Goal: Information Seeking & Learning: Learn about a topic

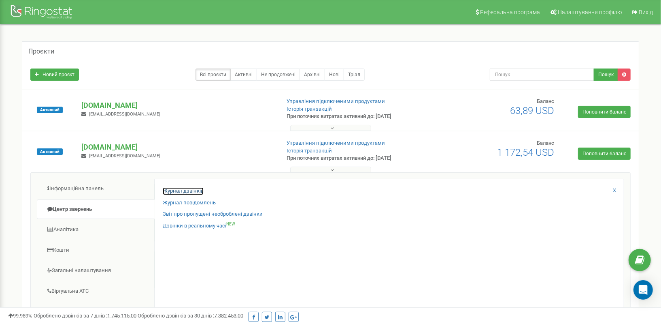
click at [198, 190] on link "Журнал дзвінків" at bounding box center [183, 191] width 41 height 8
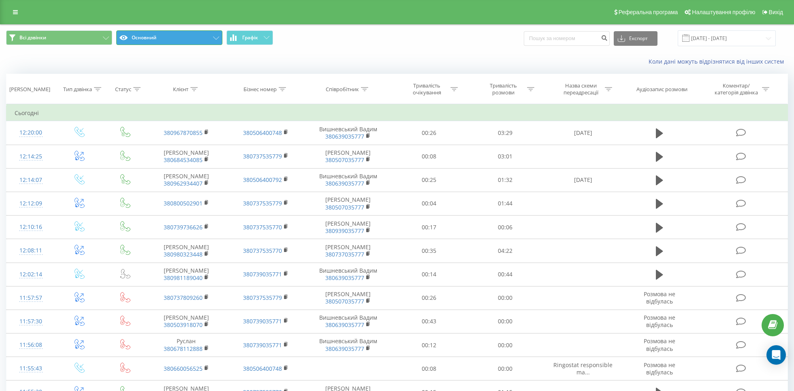
click at [216, 41] on button "Основний" at bounding box center [169, 37] width 106 height 15
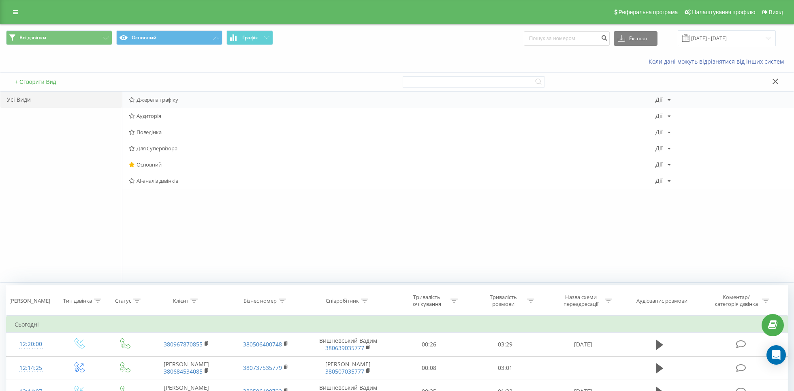
click at [183, 102] on span "Джерела трафіку" at bounding box center [392, 100] width 527 height 6
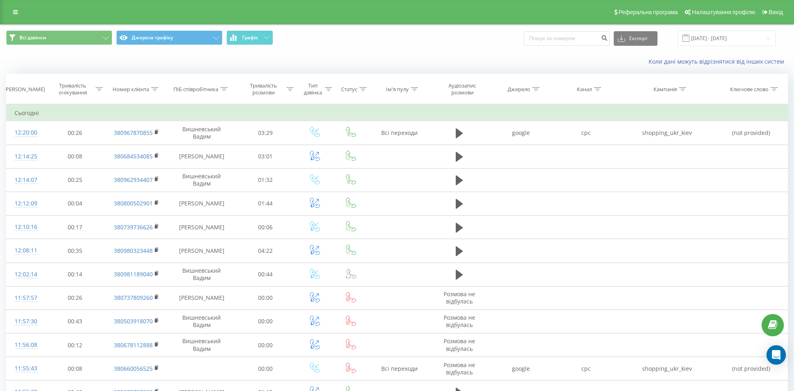
click at [599, 90] on icon at bounding box center [597, 89] width 7 height 4
click at [588, 149] on input "text" at bounding box center [585, 147] width 71 height 14
type input "cpc"
click at [608, 166] on span "OK" at bounding box center [603, 163] width 23 height 13
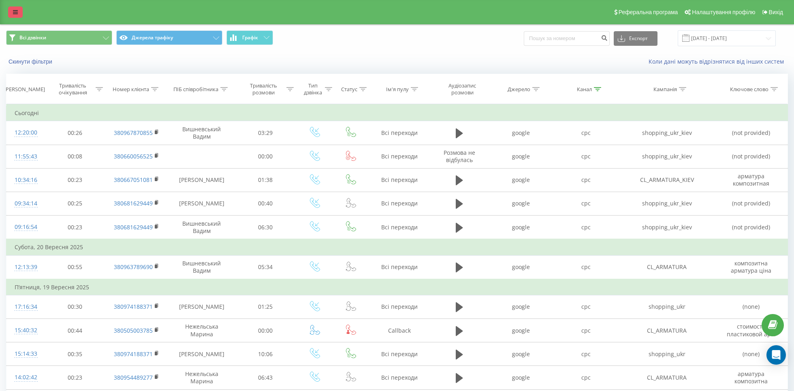
click at [19, 15] on link at bounding box center [15, 11] width 15 height 11
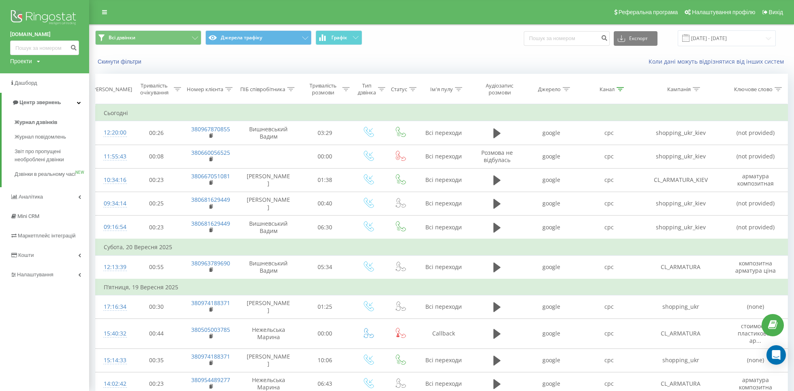
click at [34, 58] on div "Проекти polyex.in.ua finebud.com.ua" at bounding box center [25, 61] width 30 height 8
click at [42, 87] on link "[DOMAIN_NAME]" at bounding box center [36, 88] width 39 height 6
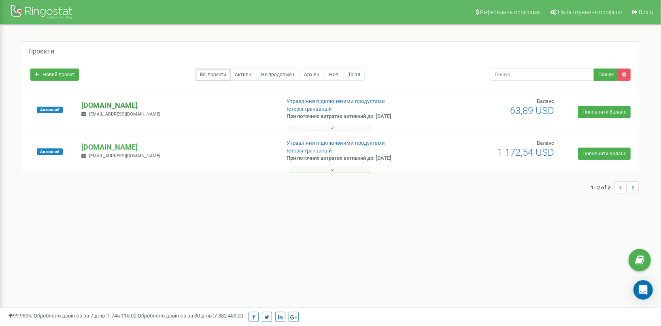
click at [113, 102] on p "[DOMAIN_NAME]" at bounding box center [177, 105] width 192 height 11
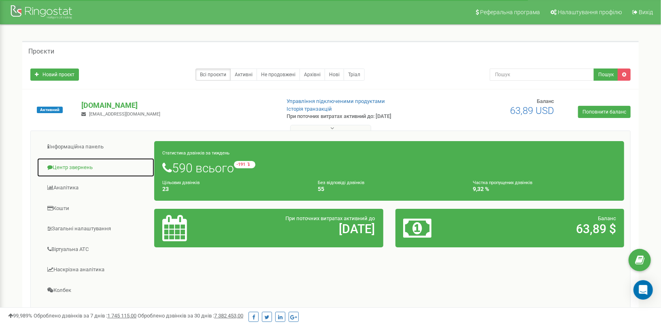
click at [76, 163] on link "Центр звернень" at bounding box center [96, 168] width 118 height 20
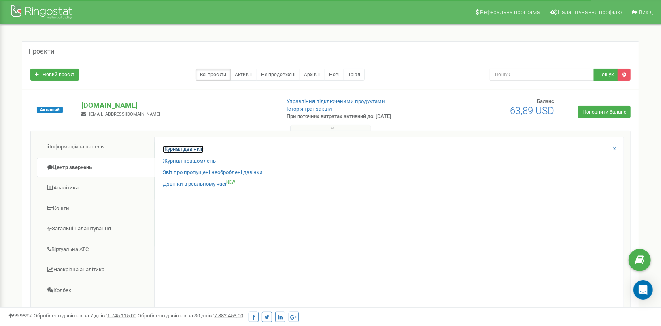
click at [186, 146] on link "Журнал дзвінків" at bounding box center [183, 149] width 41 height 8
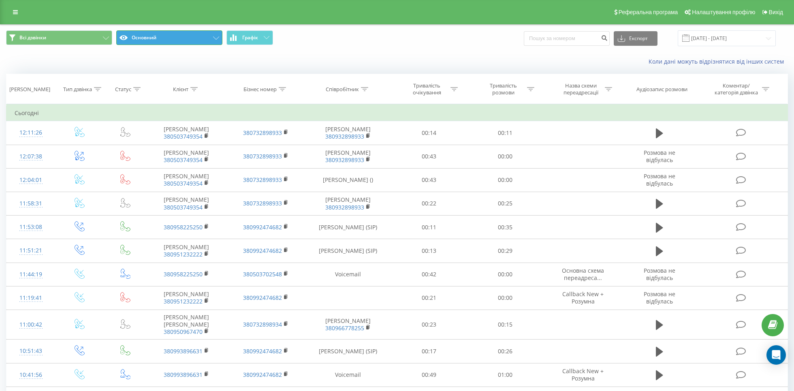
click at [220, 38] on button "Основний" at bounding box center [169, 37] width 106 height 15
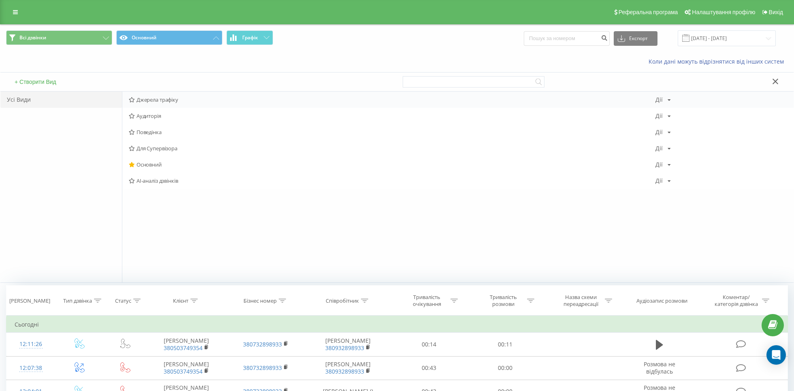
click at [196, 100] on span "Джерела трафіку" at bounding box center [392, 100] width 527 height 6
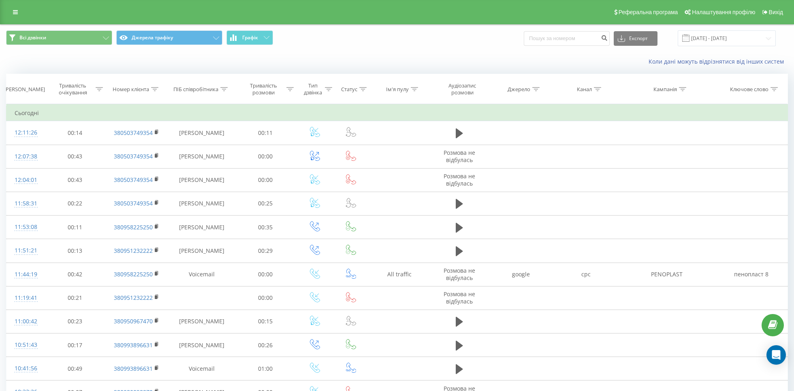
click at [592, 86] on div "Канал" at bounding box center [584, 89] width 15 height 7
click at [580, 150] on input "text" at bounding box center [585, 147] width 71 height 14
type input "cpc"
click at [594, 160] on span "OK" at bounding box center [603, 163] width 23 height 13
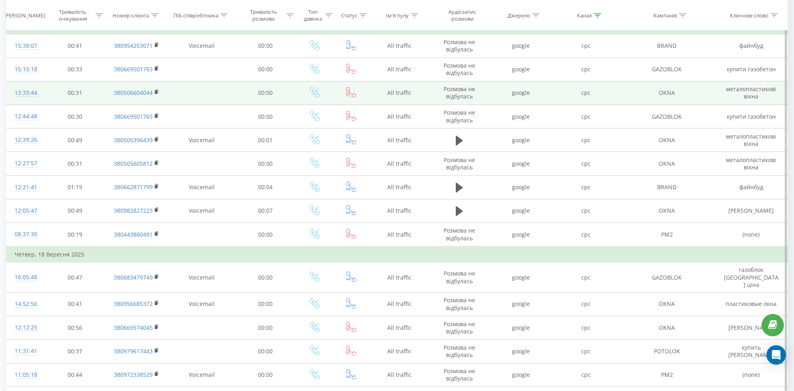
scroll to position [395, 0]
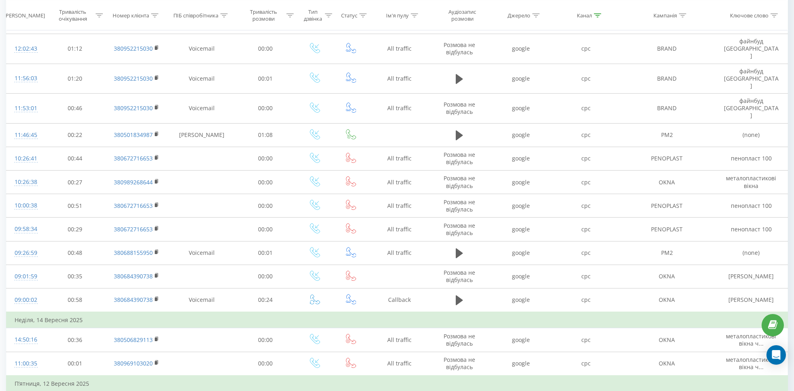
scroll to position [378, 0]
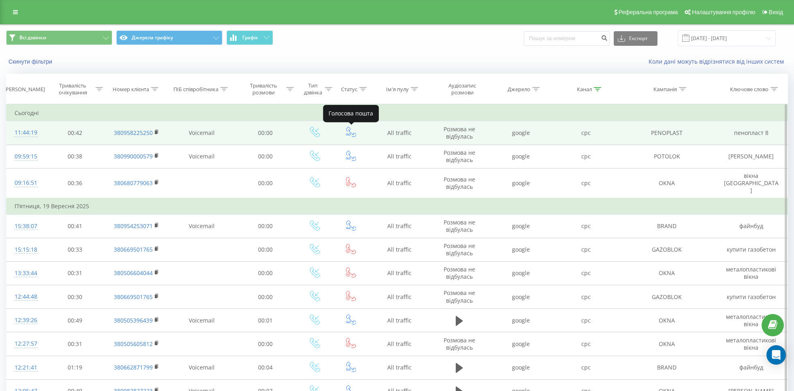
click at [350, 130] on icon at bounding box center [351, 132] width 10 height 10
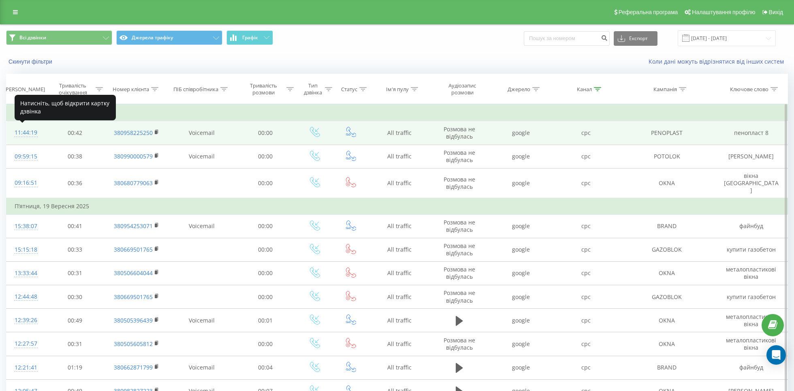
click at [28, 132] on div "11:44:19" at bounding box center [26, 133] width 22 height 16
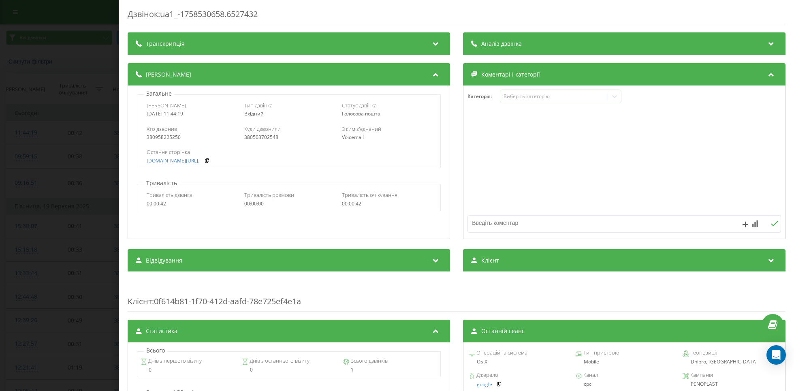
click at [438, 44] on icon at bounding box center [436, 42] width 10 height 8
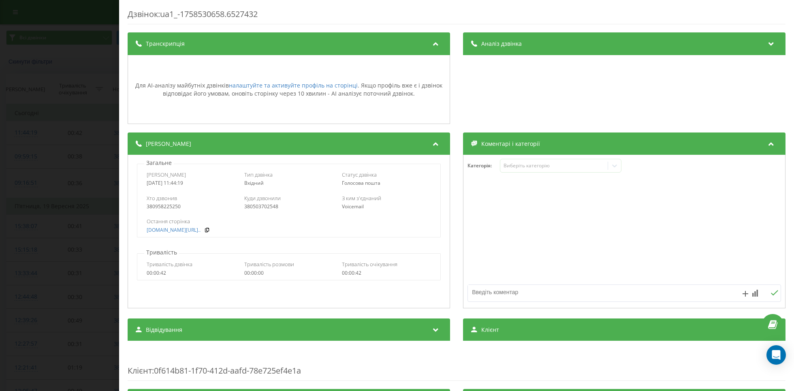
click at [438, 44] on icon at bounding box center [436, 42] width 10 height 8
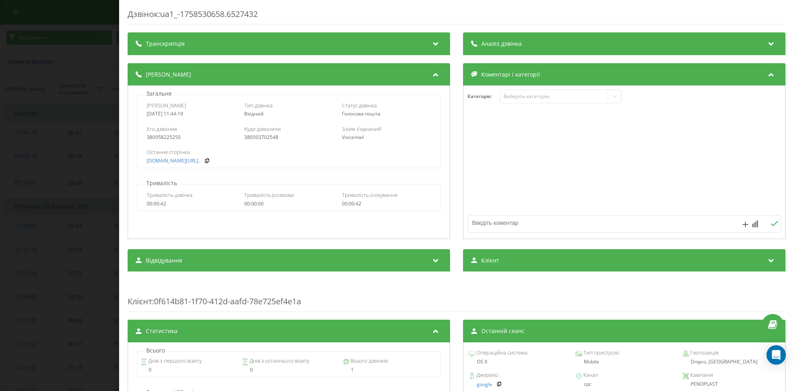
click at [73, 116] on div "Дзвінок : ua1_-1758530658.6527432 Транскрипція Для AI-аналізу майбутніх дзвінкі…" at bounding box center [397, 195] width 794 height 391
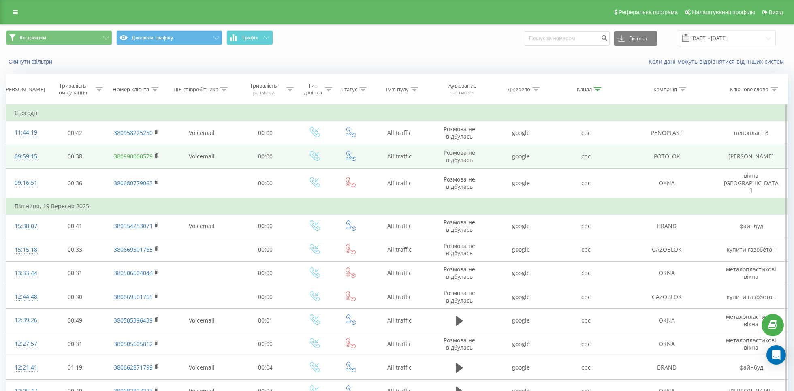
click at [134, 158] on link "380990000579" at bounding box center [133, 156] width 39 height 8
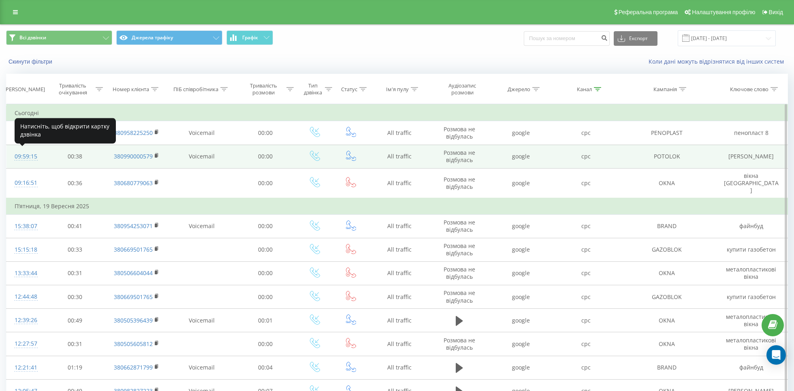
click at [30, 156] on div "09:59:15" at bounding box center [26, 157] width 22 height 16
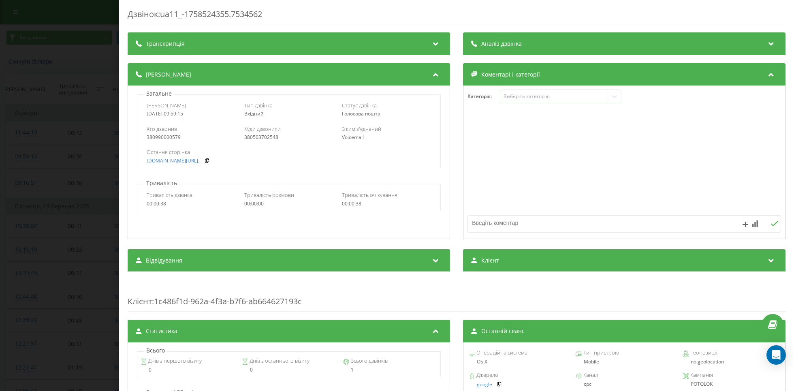
click at [82, 45] on div "Дзвінок : ua11_-1758524355.7534562 Транскрипція Для AI-аналізу майбутніх дзвінк…" at bounding box center [397, 195] width 794 height 391
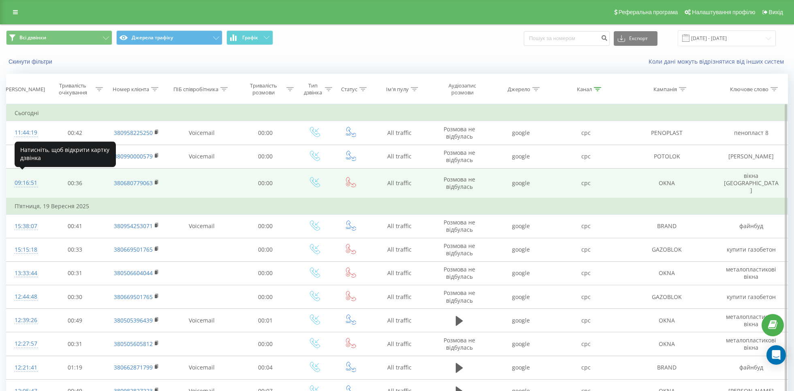
click at [26, 179] on div "09:16:51" at bounding box center [26, 183] width 22 height 16
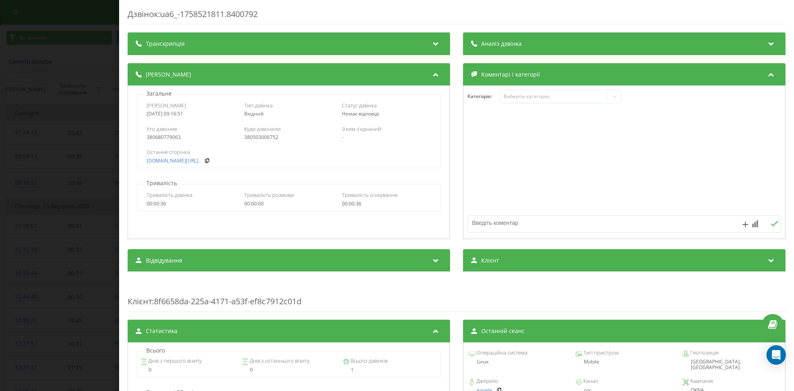
click at [26, 179] on div "Дзвінок : ua6_-1758521811.8400792 Транскрипція Для AI-аналізу майбутніх дзвінкі…" at bounding box center [397, 195] width 794 height 391
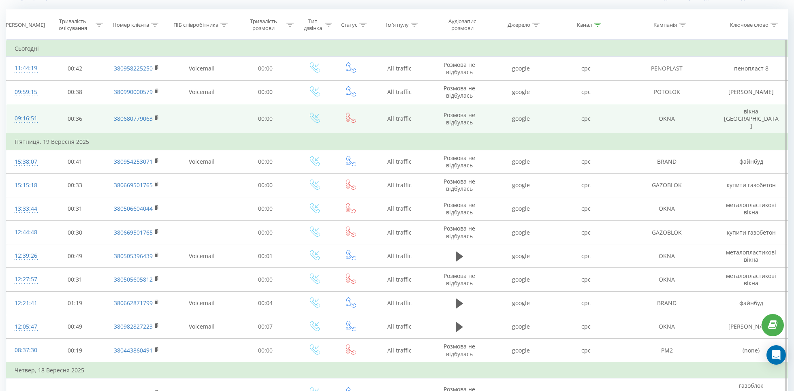
scroll to position [63, 0]
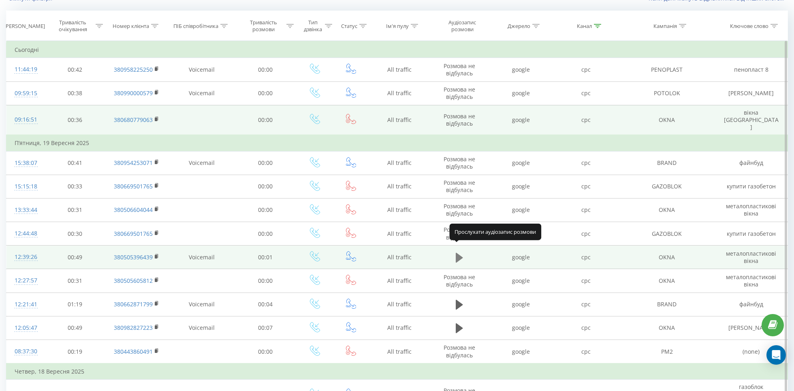
click at [460, 253] on icon at bounding box center [459, 258] width 7 height 10
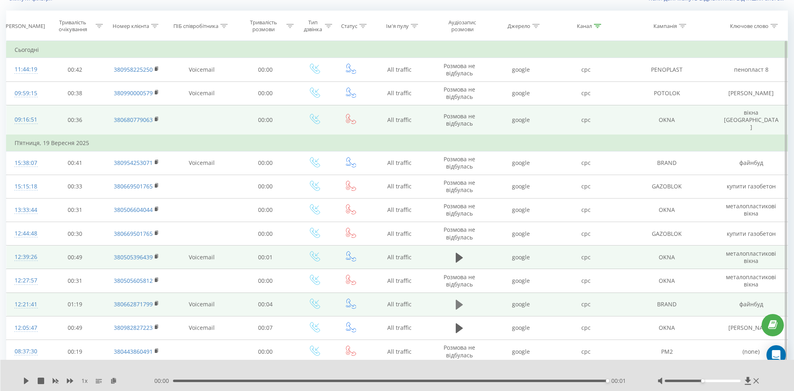
click at [461, 299] on icon at bounding box center [459, 304] width 7 height 11
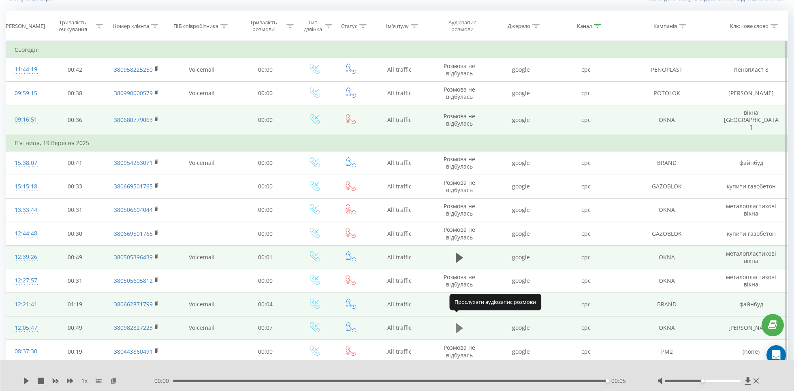
click at [461, 323] on icon at bounding box center [459, 328] width 7 height 10
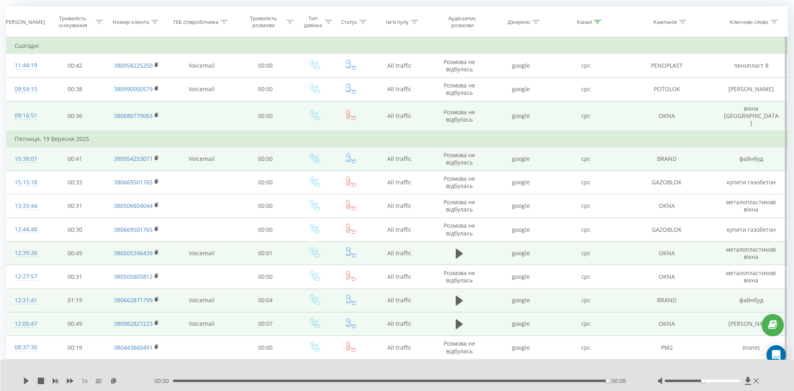
scroll to position [79, 0]
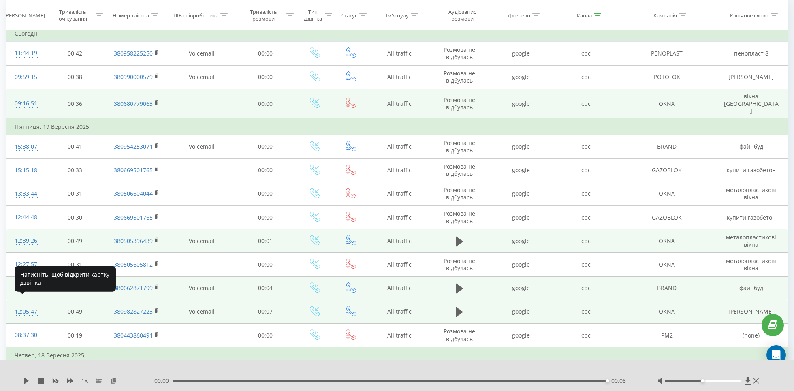
click at [28, 305] on div "12:05:47" at bounding box center [26, 312] width 22 height 16
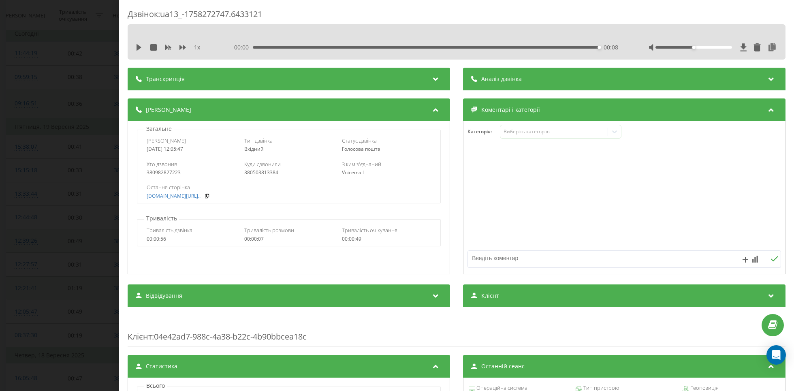
click at [156, 170] on div "380982827223" at bounding box center [191, 173] width 89 height 6
copy div "380982827223"
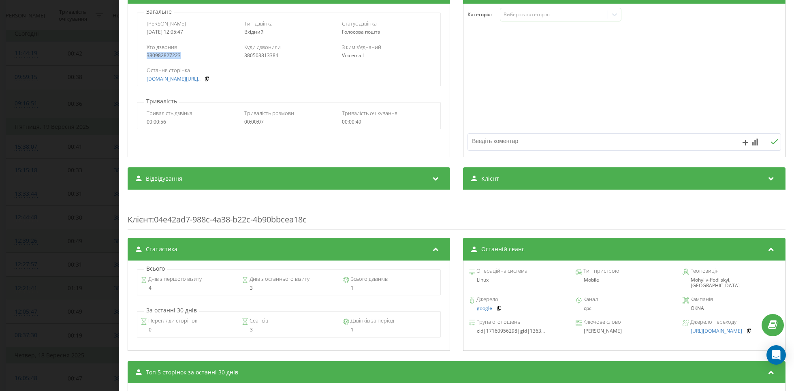
scroll to position [119, 0]
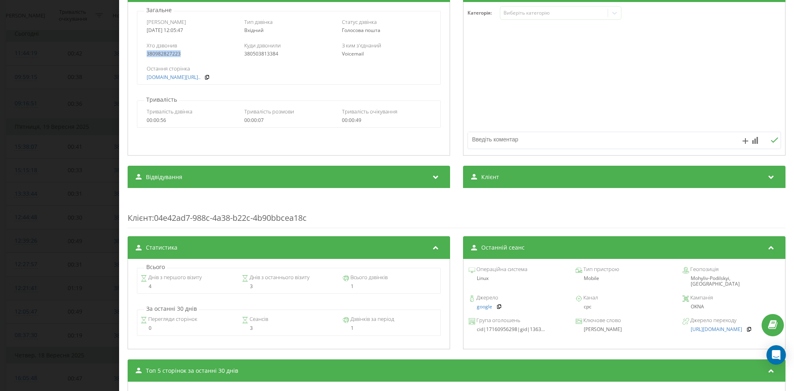
click at [437, 175] on icon at bounding box center [436, 176] width 10 height 8
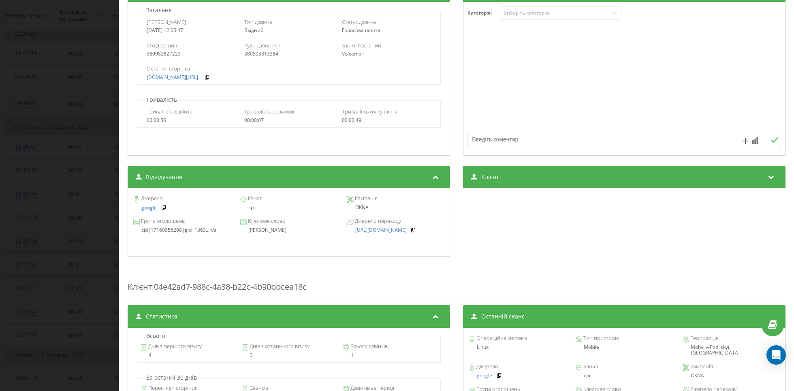
click at [437, 175] on icon at bounding box center [436, 176] width 10 height 8
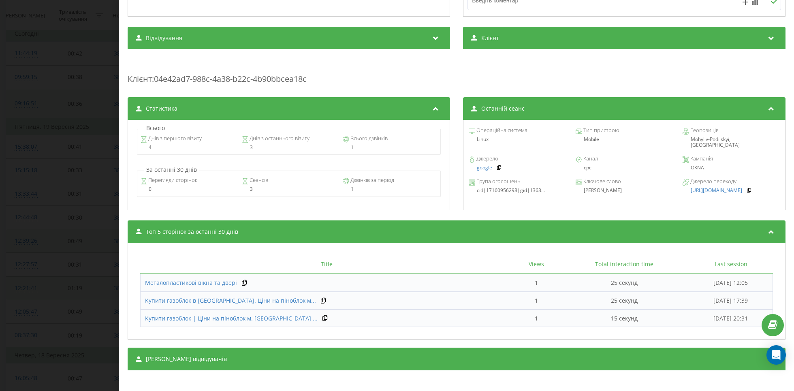
scroll to position [260, 0]
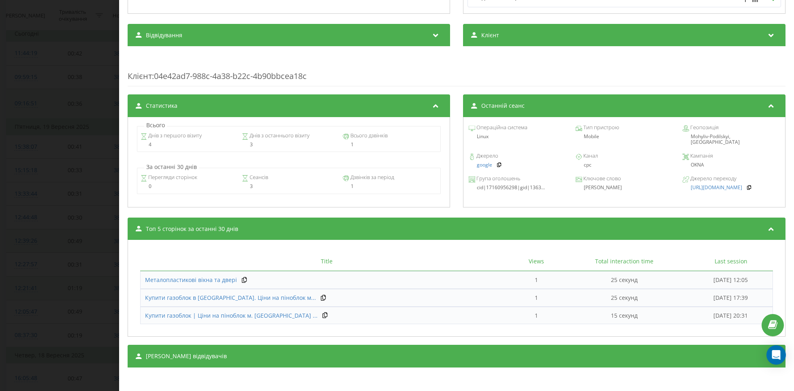
click at [458, 352] on div "Сеанси відвідувачів" at bounding box center [457, 356] width 658 height 23
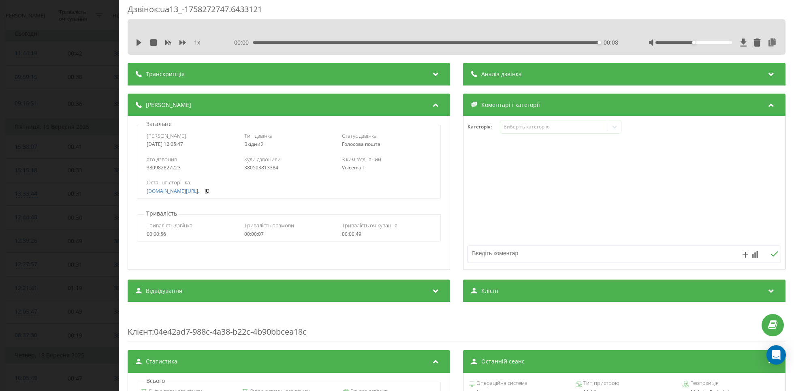
scroll to position [0, 0]
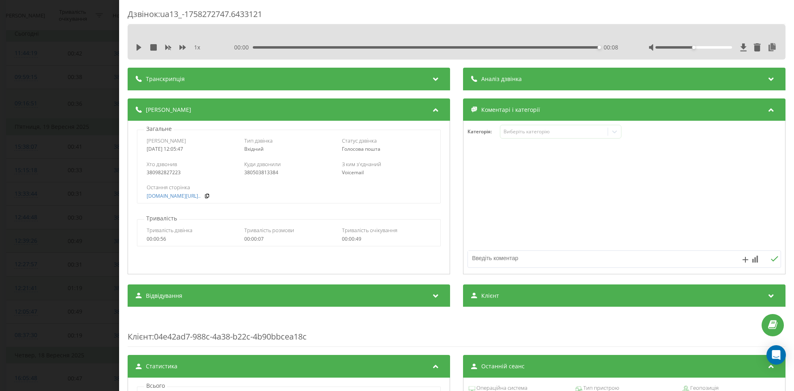
click at [71, 169] on div "Дзвінок : ua13_-1758272747.6433121 1 x 00:00 00:08 00:08 Транскрипція Для AI-ан…" at bounding box center [397, 195] width 794 height 391
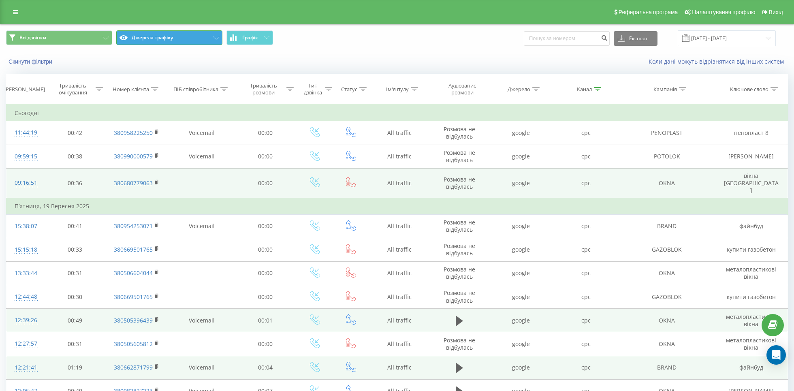
click at [204, 34] on button "Джерела трафіку" at bounding box center [169, 37] width 106 height 15
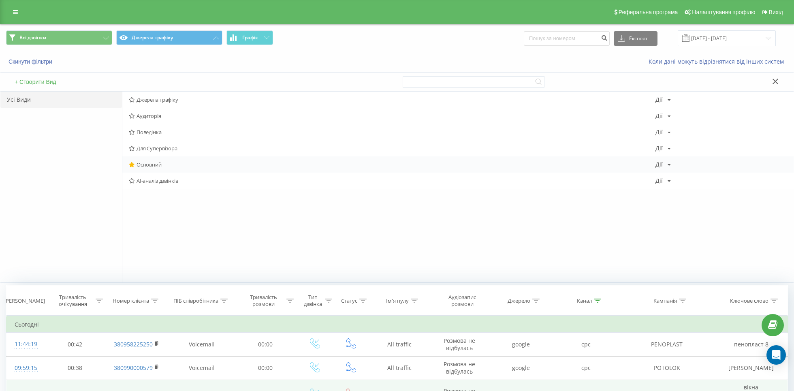
click at [212, 169] on div "Основний Дії Редагувати Копіювати Видалити За замовчуванням Поділитися" at bounding box center [457, 164] width 671 height 16
click at [228, 164] on span "Основний" at bounding box center [392, 165] width 527 height 6
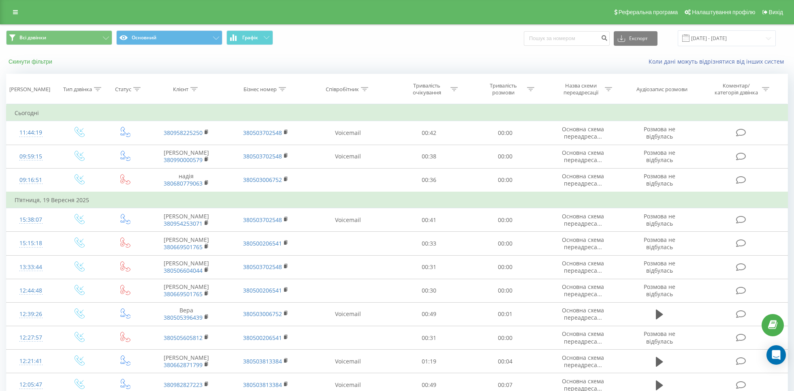
click at [42, 60] on button "Скинути фільтри" at bounding box center [31, 61] width 50 height 7
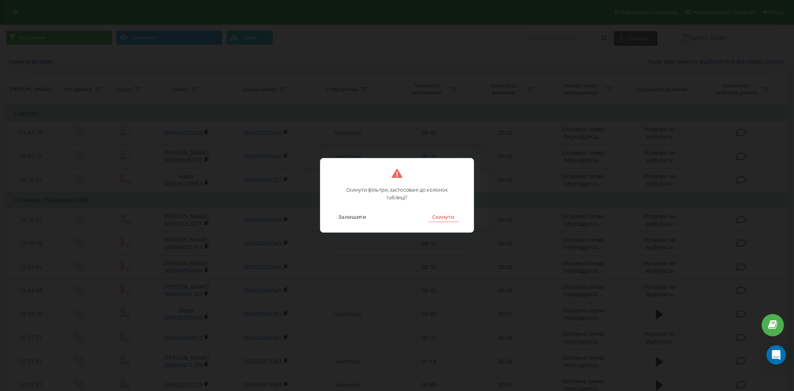
click at [452, 218] on button "Скинути" at bounding box center [443, 216] width 30 height 11
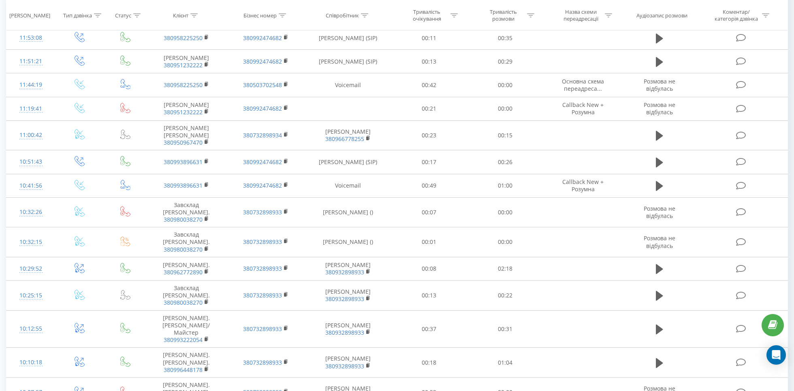
scroll to position [358, 0]
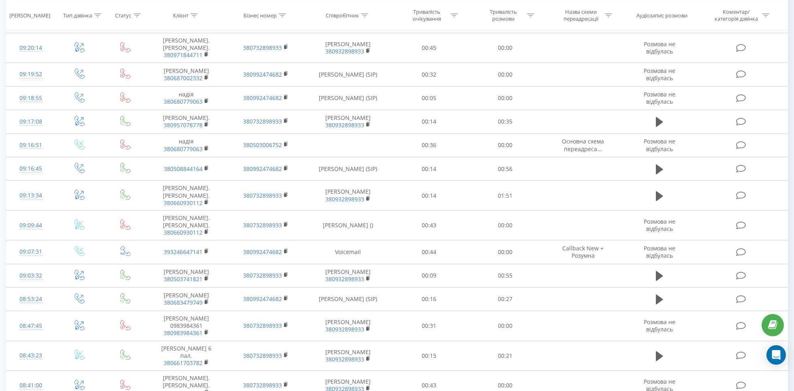
scroll to position [365, 0]
